Goal: Find specific page/section: Find specific page/section

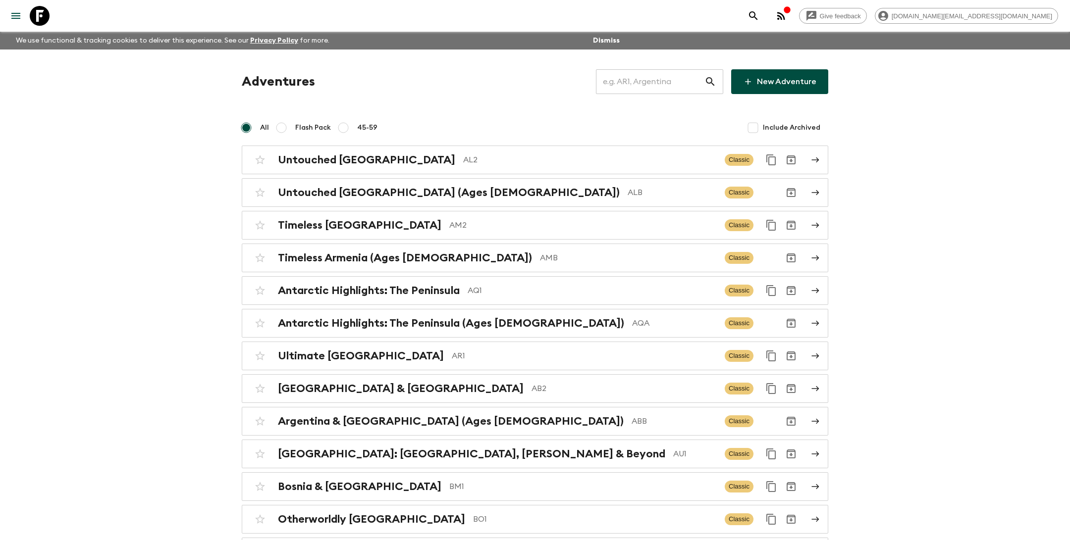
click at [656, 82] on input "text" at bounding box center [650, 82] width 108 height 28
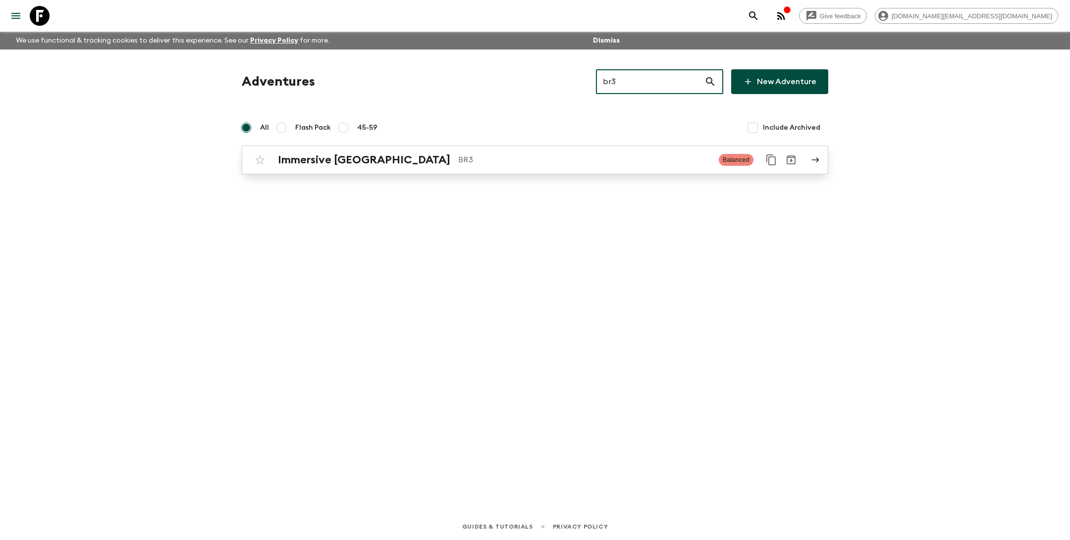
type input "br3"
click at [582, 159] on p "BR3" at bounding box center [584, 160] width 253 height 12
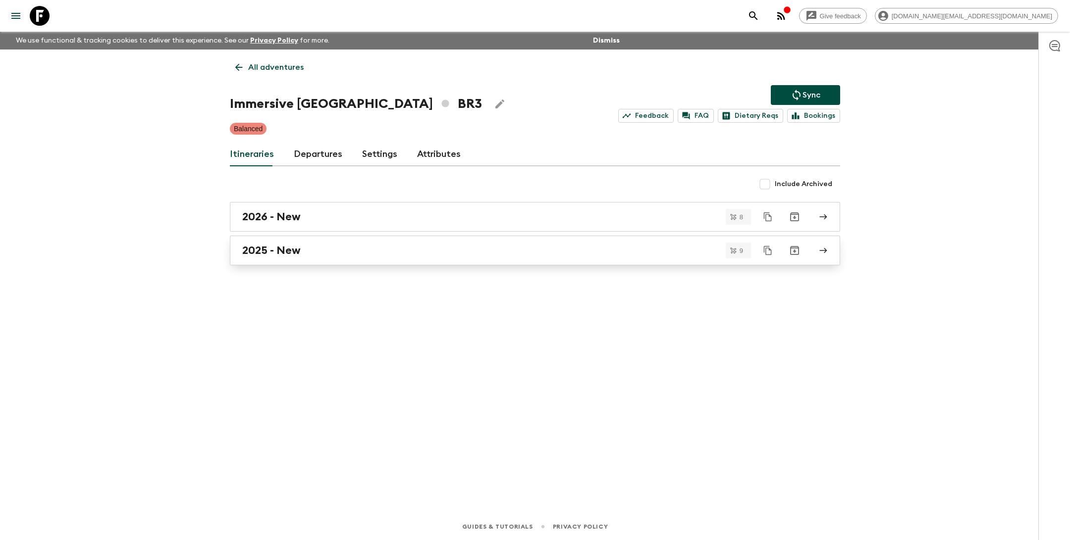
click at [365, 258] on link "2025 - New" at bounding box center [535, 251] width 610 height 30
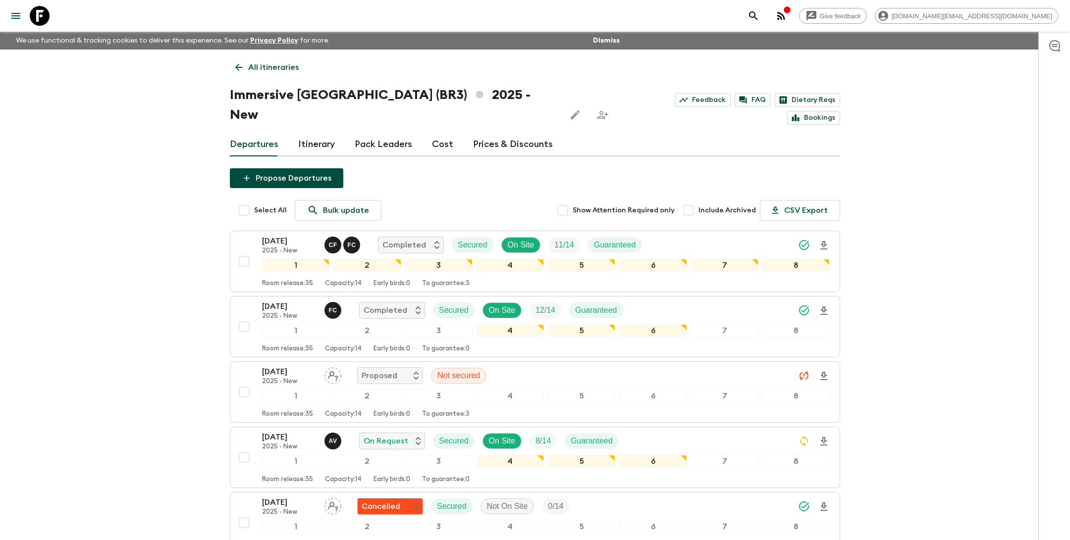
click at [1005, 213] on div "Give feedback [DOMAIN_NAME][EMAIL_ADDRESS][DOMAIN_NAME] We use functional & tra…" at bounding box center [535, 452] width 1070 height 905
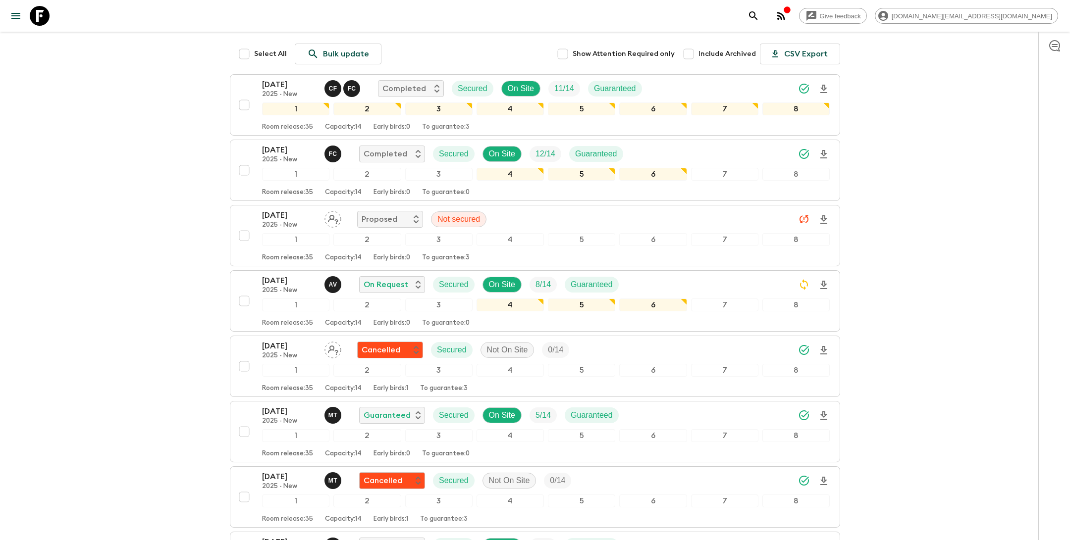
scroll to position [149, 0]
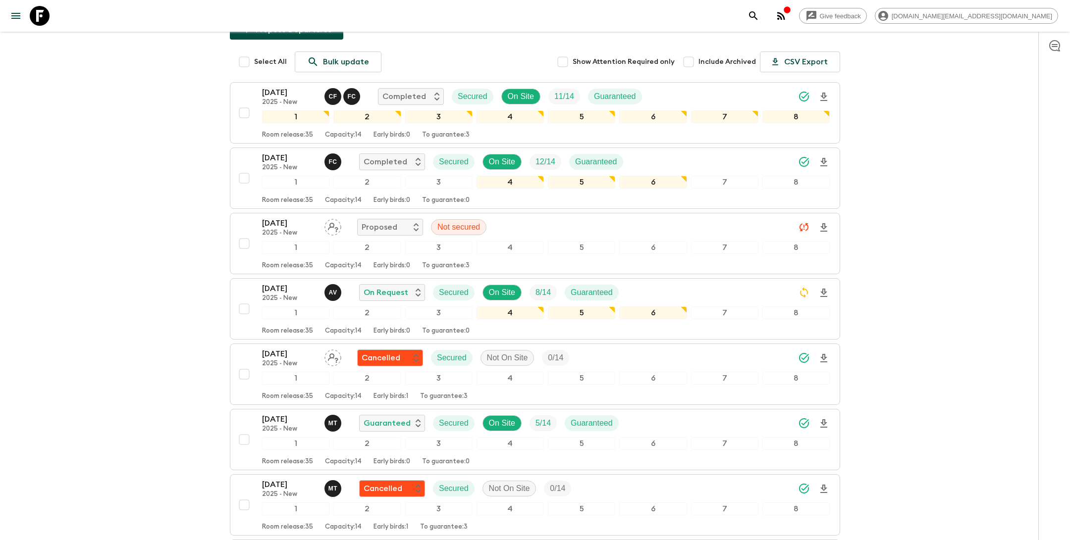
click at [1012, 280] on div "Give feedback [DOMAIN_NAME][EMAIL_ADDRESS][DOMAIN_NAME] We use functional & tra…" at bounding box center [535, 303] width 1070 height 905
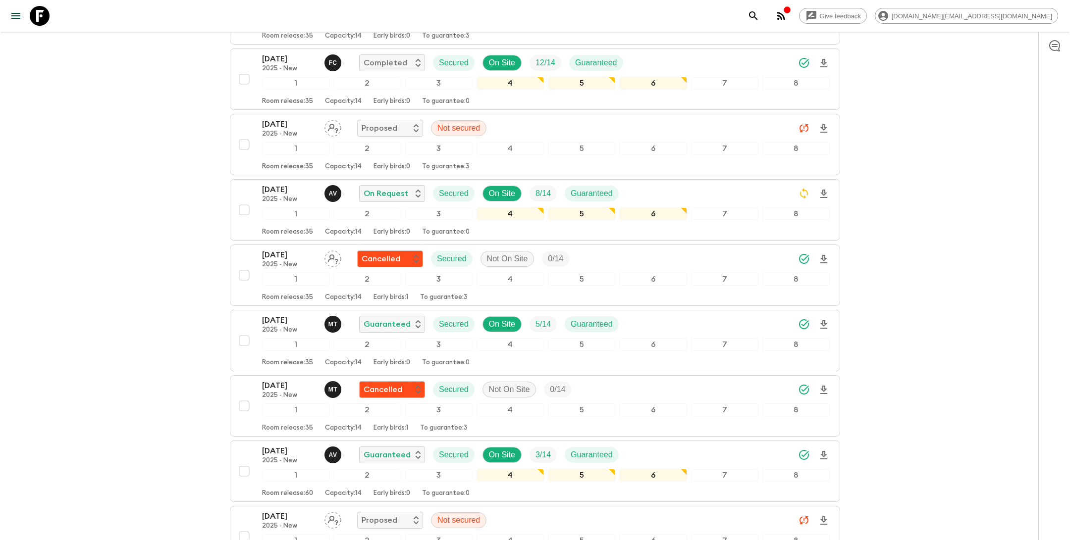
scroll to position [223, 0]
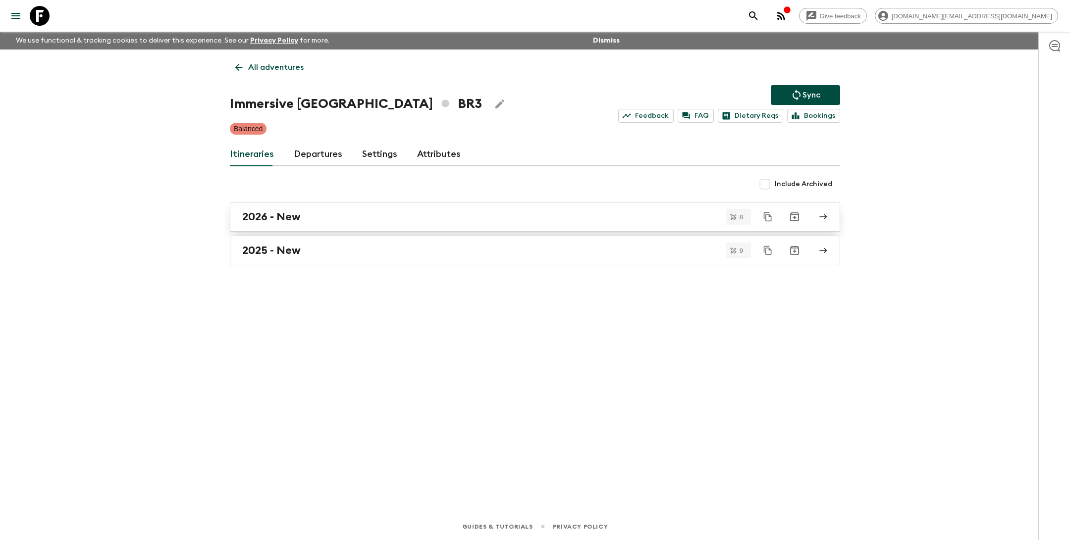
click at [317, 217] on div "2026 - New" at bounding box center [525, 216] width 566 height 13
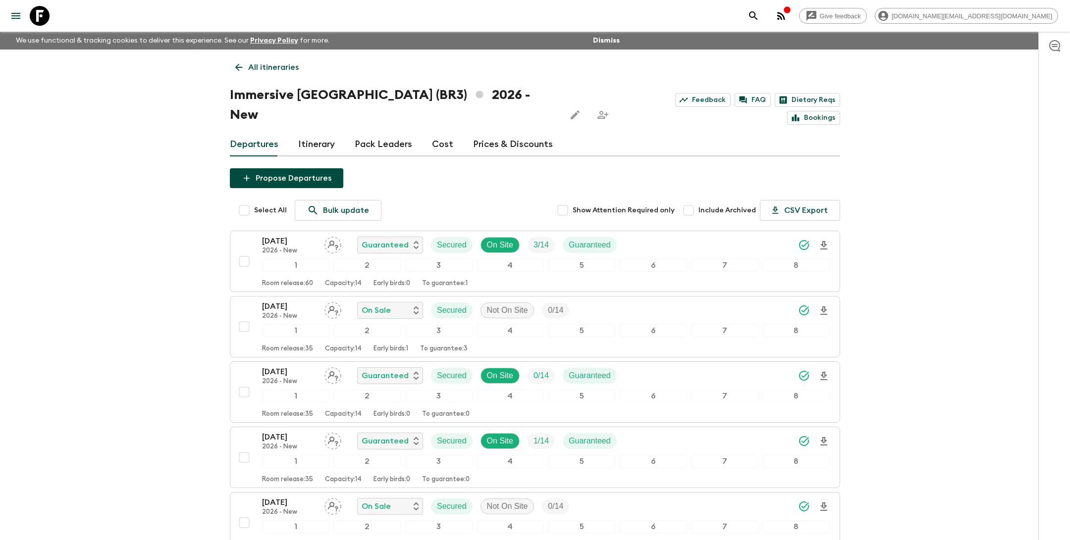
click at [975, 196] on div "Give feedback [DOMAIN_NAME][EMAIL_ADDRESS][DOMAIN_NAME] We use functional & tra…" at bounding box center [535, 420] width 1070 height 840
